Goal: Task Accomplishment & Management: Use online tool/utility

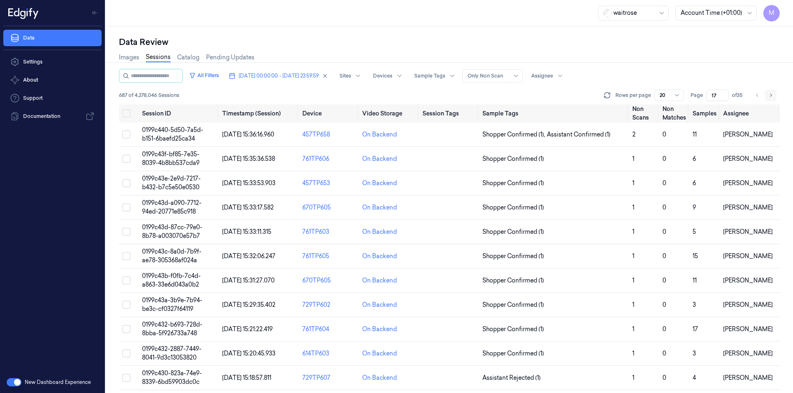
click at [773, 98] on button "Go to next page" at bounding box center [771, 96] width 12 height 12
type input "18"
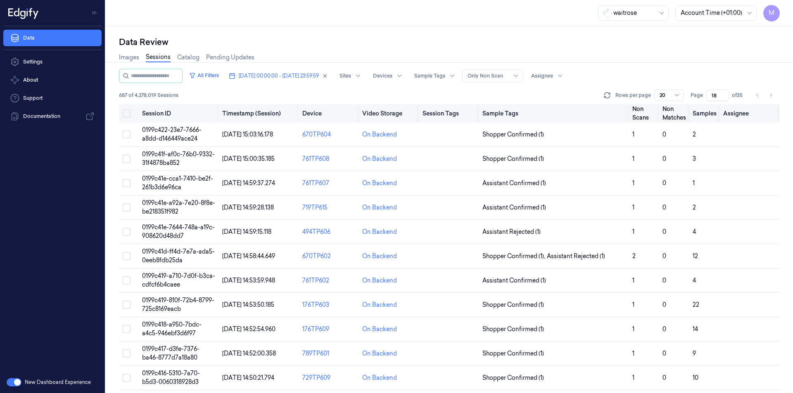
click at [126, 115] on button "Select all" at bounding box center [126, 113] width 8 height 8
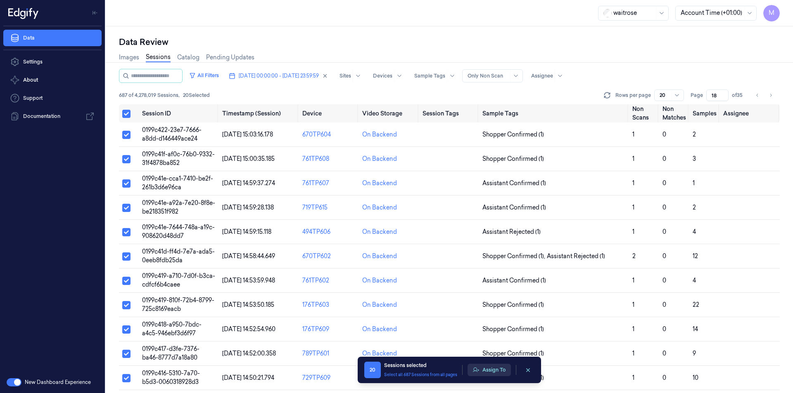
click at [479, 372] on button "Assign To" at bounding box center [488, 370] width 43 height 12
click at [495, 370] on button "Assign To" at bounding box center [488, 370] width 43 height 12
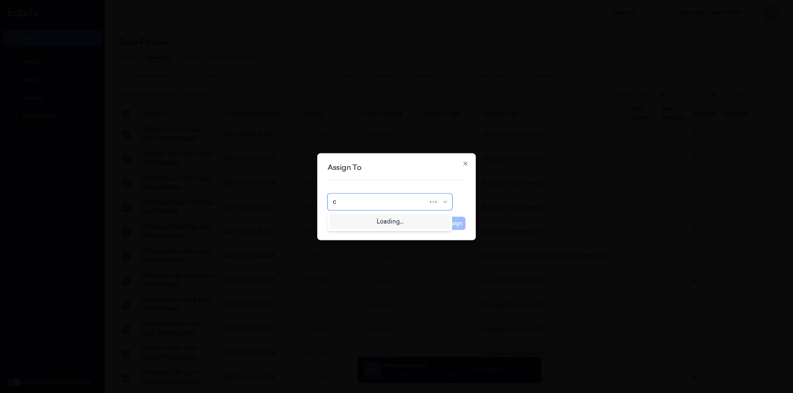
type input "ch"
click at [354, 232] on div "[PERSON_NAME] a" at bounding box center [360, 234] width 54 height 9
click at [454, 221] on button "Assign" at bounding box center [454, 223] width 23 height 13
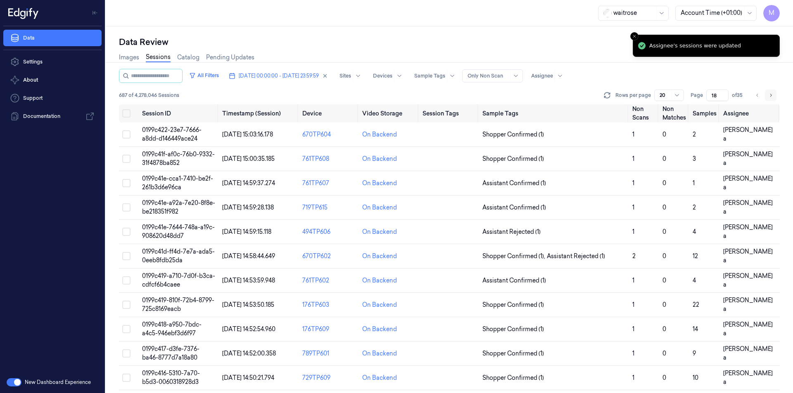
click at [768, 94] on icon "Go to next page" at bounding box center [770, 95] width 5 height 7
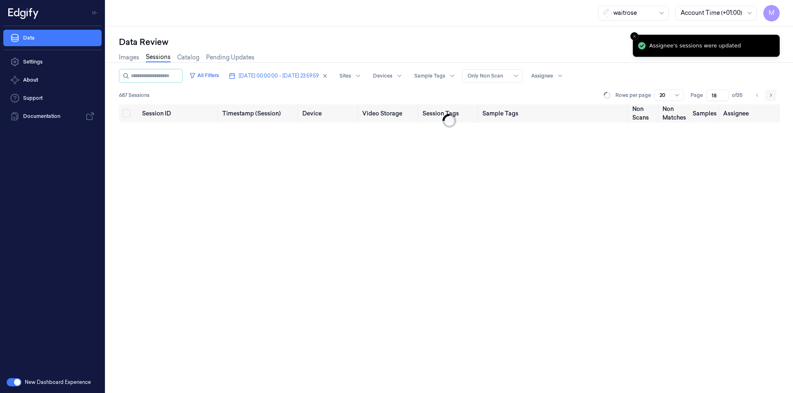
type input "19"
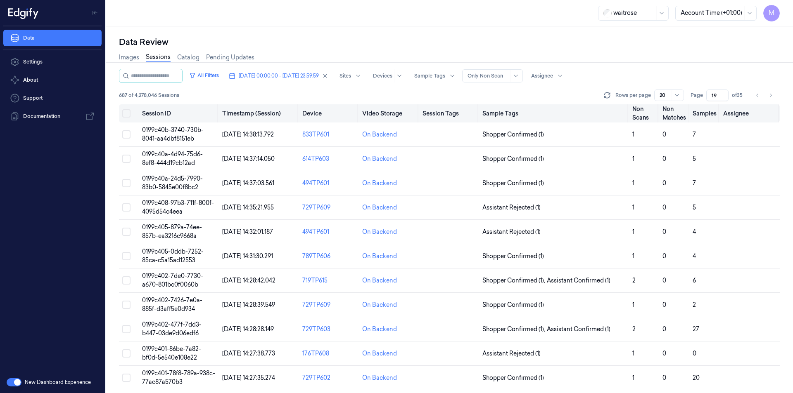
click at [125, 114] on button "Select all" at bounding box center [126, 113] width 8 height 8
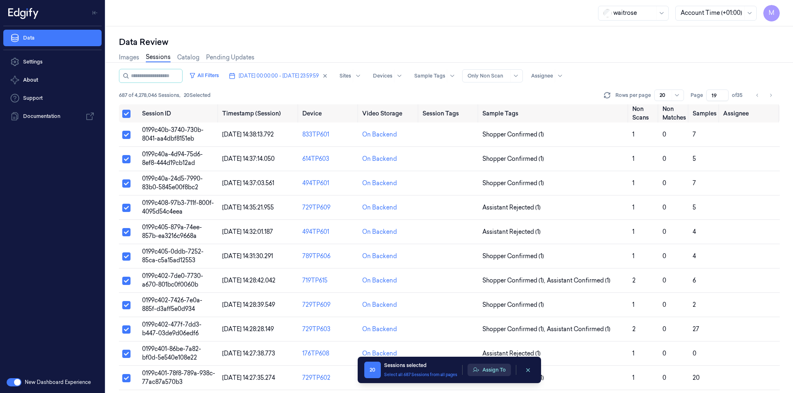
click at [500, 372] on button "Assign To" at bounding box center [488, 370] width 43 height 12
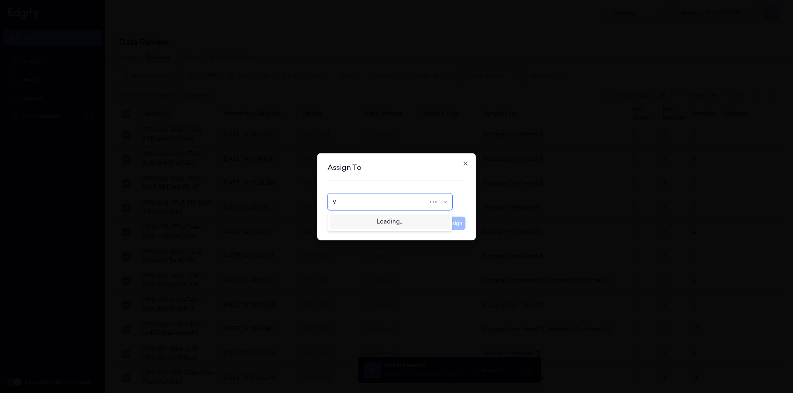
type input "ve"
click at [365, 230] on div "ven kataiah" at bounding box center [390, 234] width 114 height 9
click at [449, 226] on button "Assign" at bounding box center [454, 223] width 23 height 13
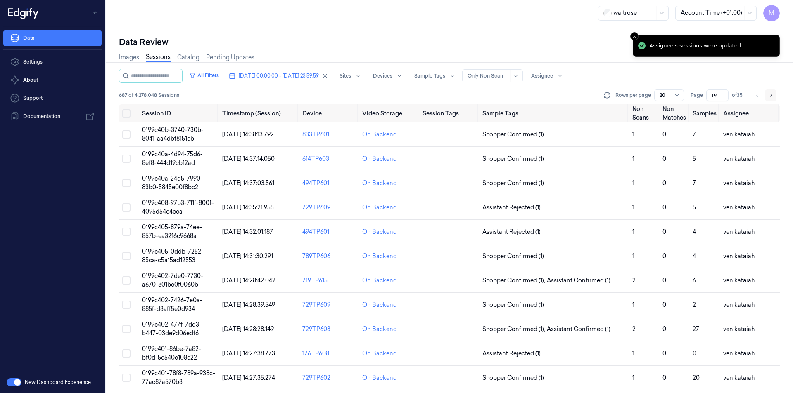
click at [768, 95] on icon "Go to next page" at bounding box center [770, 95] width 5 height 7
type input "20"
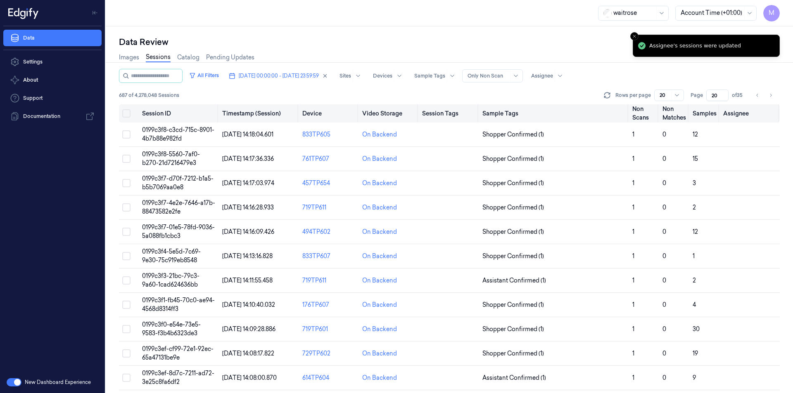
click at [126, 114] on button "Select all" at bounding box center [126, 113] width 8 height 8
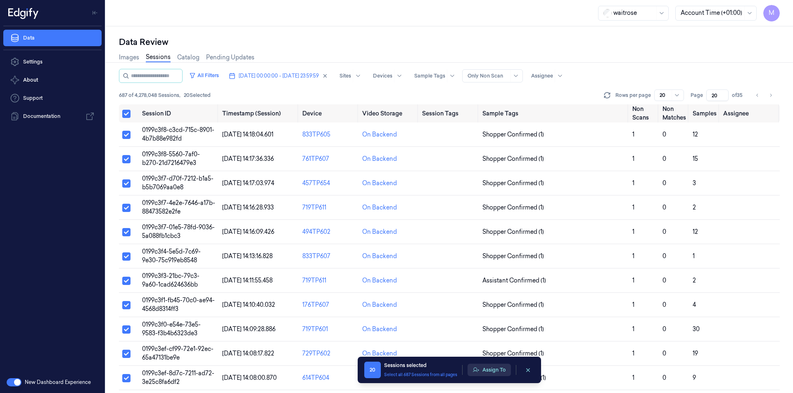
click at [501, 368] on button "Assign To" at bounding box center [488, 370] width 43 height 12
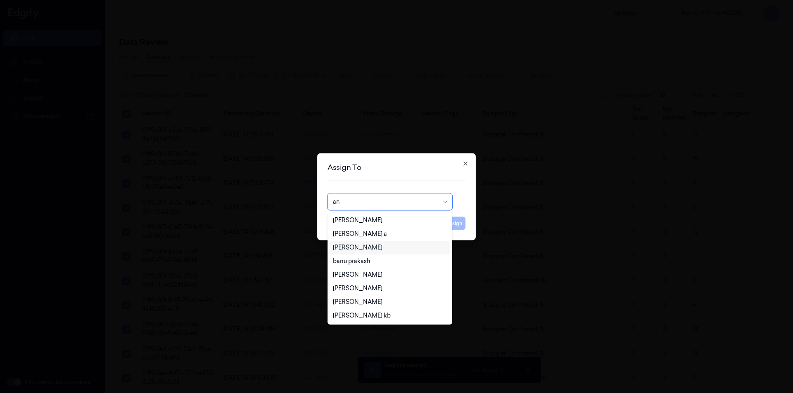
type input "ank"
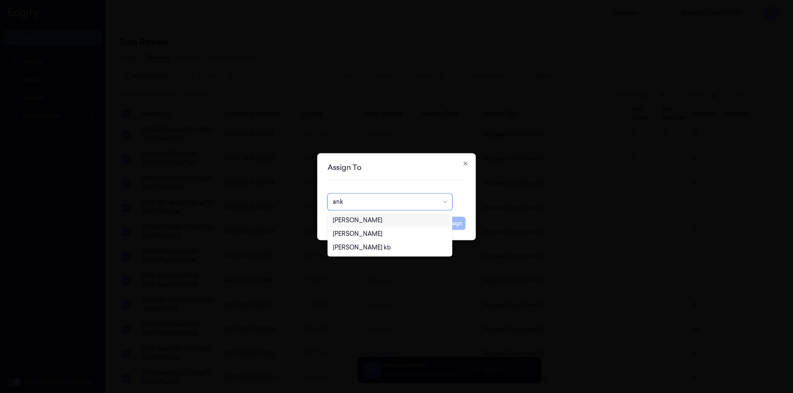
click at [357, 220] on div "[PERSON_NAME]" at bounding box center [358, 220] width 50 height 9
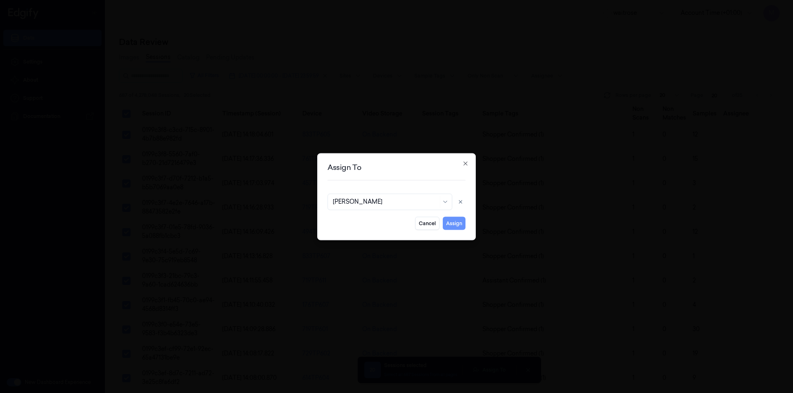
click at [448, 229] on button "Assign" at bounding box center [454, 223] width 23 height 13
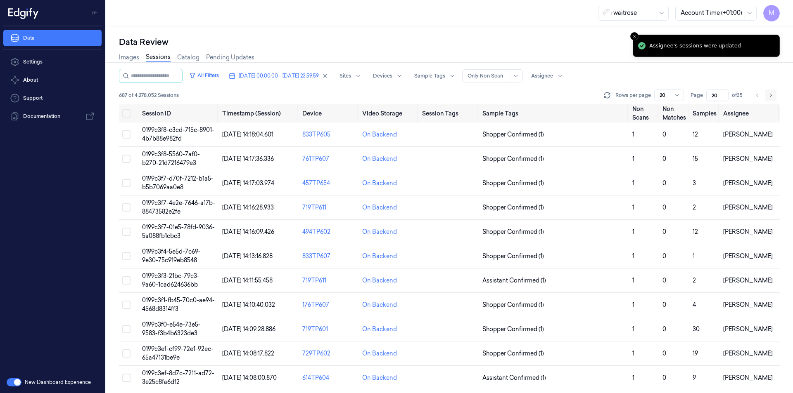
click at [770, 100] on button "Go to next page" at bounding box center [771, 96] width 12 height 12
type input "21"
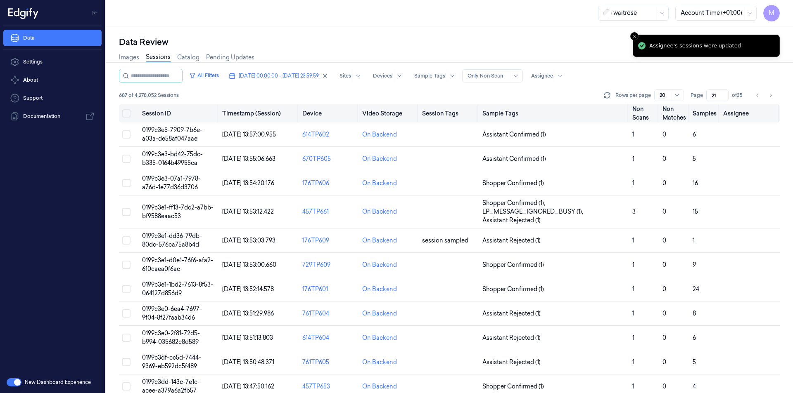
click at [125, 113] on button "Select all" at bounding box center [126, 113] width 8 height 8
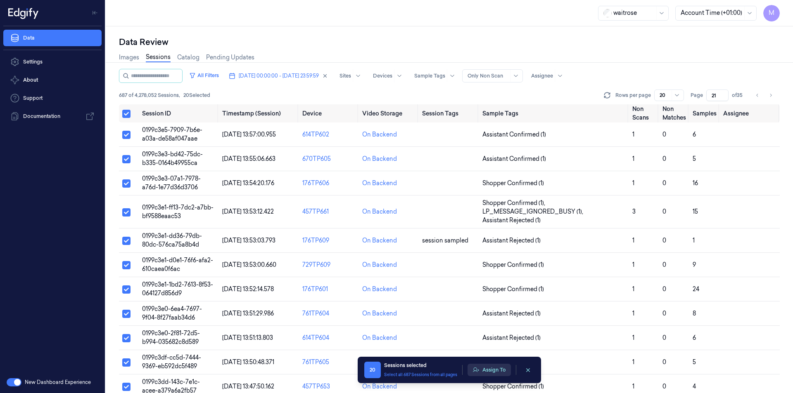
click at [488, 367] on button "Assign To" at bounding box center [488, 370] width 43 height 12
click at [486, 367] on button "Assign To" at bounding box center [488, 370] width 43 height 12
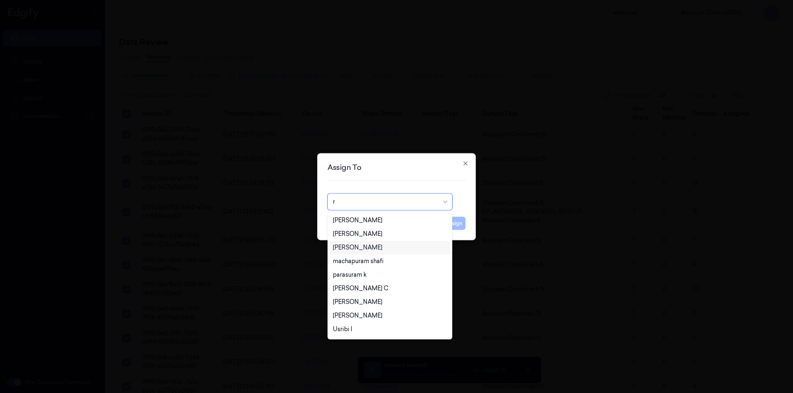
type input "ro"
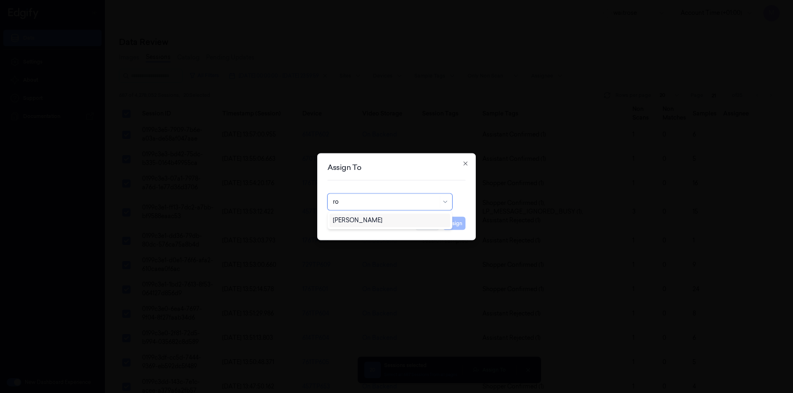
click at [362, 223] on div "[PERSON_NAME]" at bounding box center [358, 220] width 50 height 9
click at [460, 226] on button "Assign" at bounding box center [454, 223] width 23 height 13
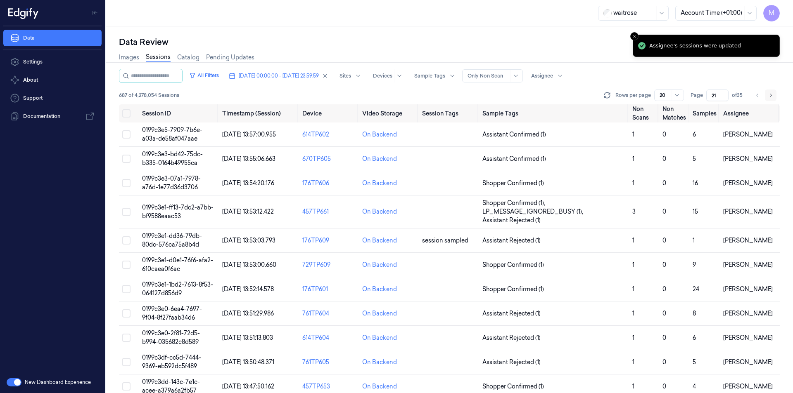
click at [774, 95] on button "Go to next page" at bounding box center [771, 96] width 12 height 12
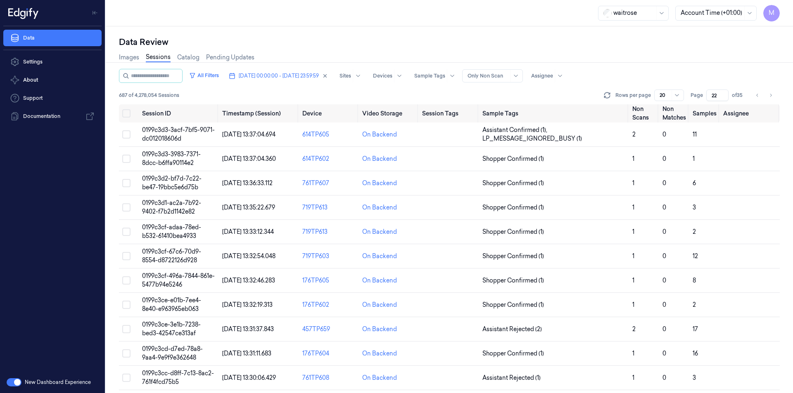
click at [340, 45] on div "Data Review" at bounding box center [449, 42] width 661 height 12
click at [751, 94] on button "Go to previous page" at bounding box center [757, 96] width 12 height 12
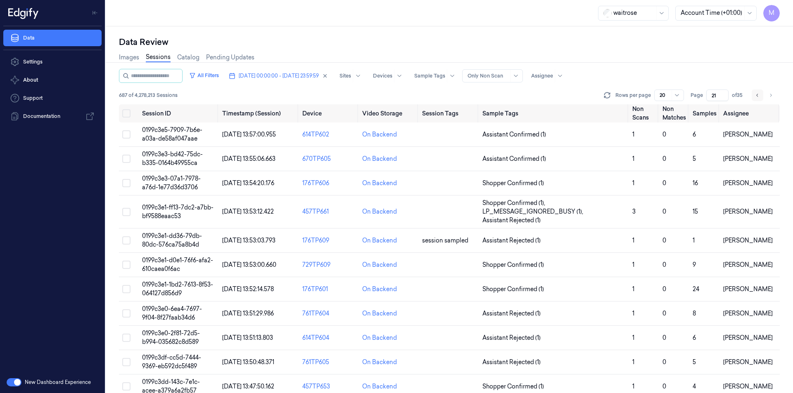
click at [752, 95] on button "Go to previous page" at bounding box center [757, 96] width 12 height 12
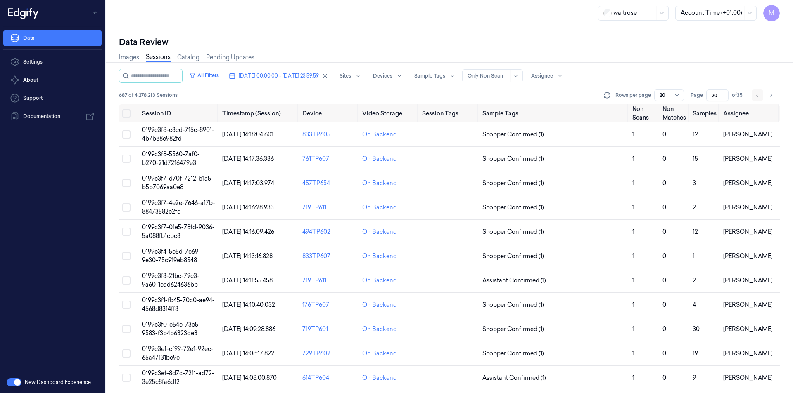
click at [752, 95] on button "Go to previous page" at bounding box center [757, 96] width 12 height 12
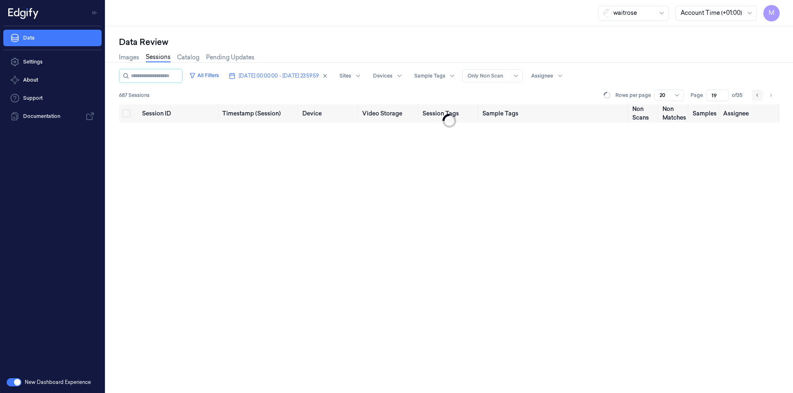
click at [752, 95] on button "Go to previous page" at bounding box center [757, 96] width 12 height 12
type input "18"
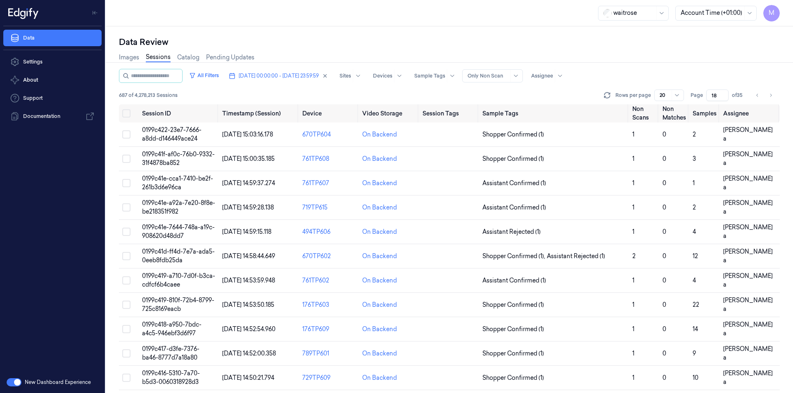
click at [384, 38] on div "Data Review" at bounding box center [449, 42] width 661 height 12
click at [128, 112] on button "Select all" at bounding box center [126, 113] width 8 height 8
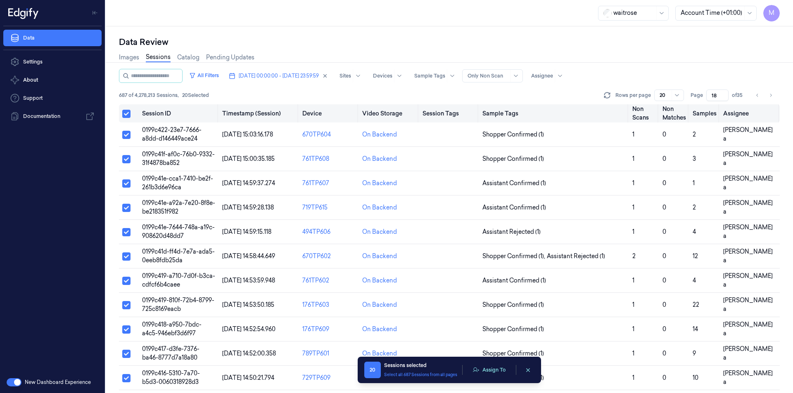
click at [126, 113] on button "Select all" at bounding box center [126, 114] width 8 height 8
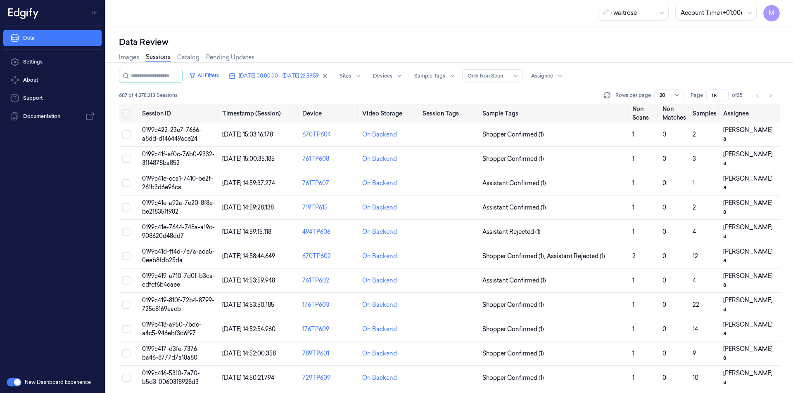
click at [360, 33] on div "Data Review Images Sessions Catalog Pending Updates All Filters [DATE] 00:00:00…" at bounding box center [449, 209] width 687 height 367
